Goal: Task Accomplishment & Management: Manage account settings

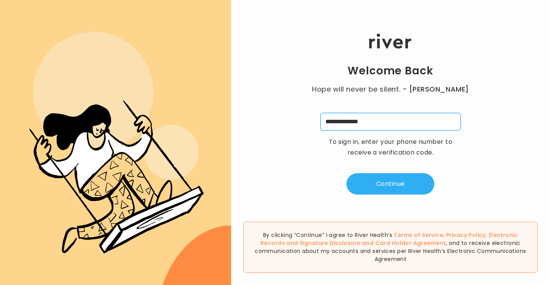
type input "**********"
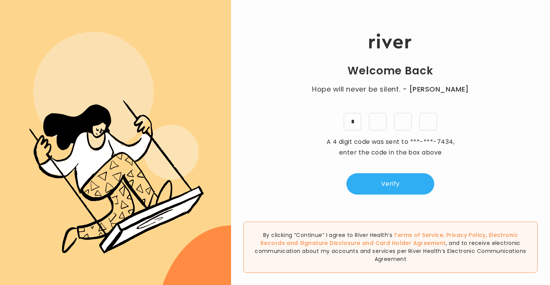
type input "*"
click at [385, 183] on button "Verify" at bounding box center [391, 183] width 88 height 21
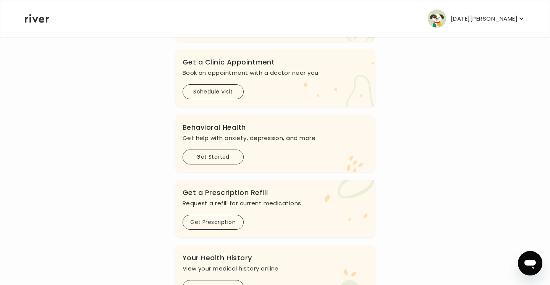
scroll to position [181, 0]
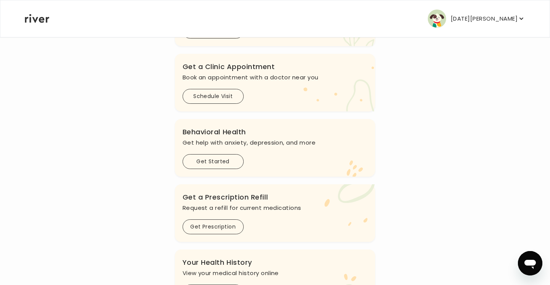
click at [522, 18] on icon "button" at bounding box center [522, 19] width 8 height 8
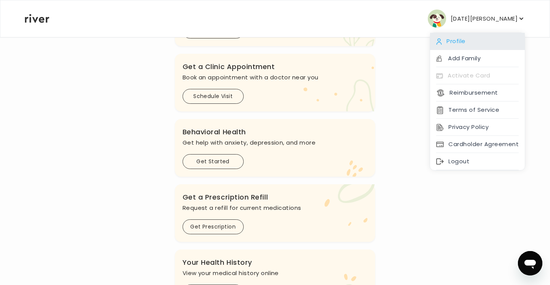
click at [486, 38] on div "Profile" at bounding box center [477, 41] width 95 height 17
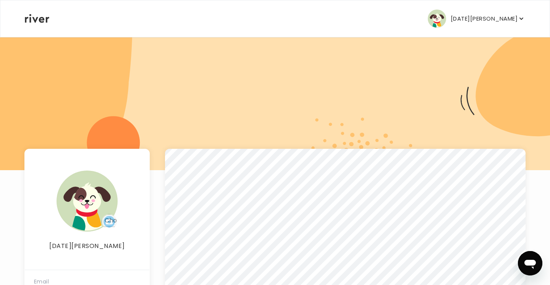
click at [520, 19] on icon "button" at bounding box center [522, 19] width 8 height 8
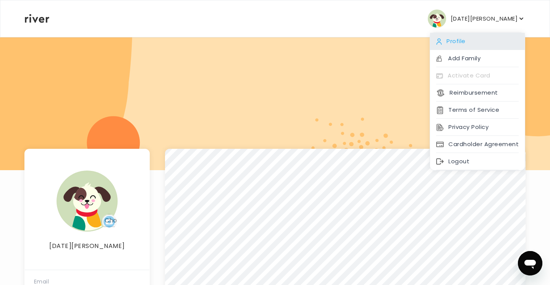
click at [468, 42] on div "Profile" at bounding box center [477, 41] width 95 height 17
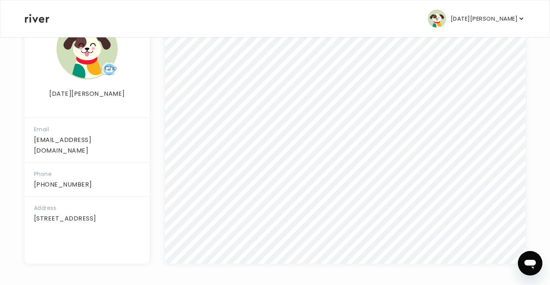
scroll to position [152, 0]
